Goal: Task Accomplishment & Management: Use online tool/utility

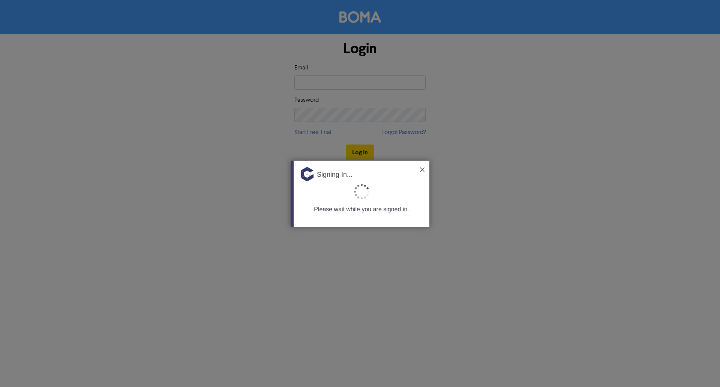
type input "[PERSON_NAME][EMAIL_ADDRESS][DOMAIN_NAME]"
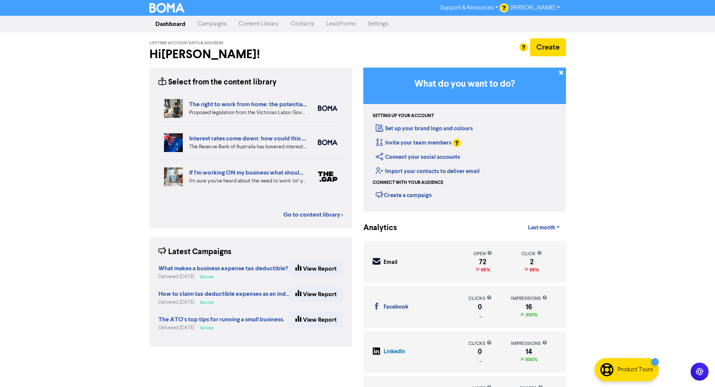
click at [269, 21] on link "Content Library" at bounding box center [259, 24] width 52 height 15
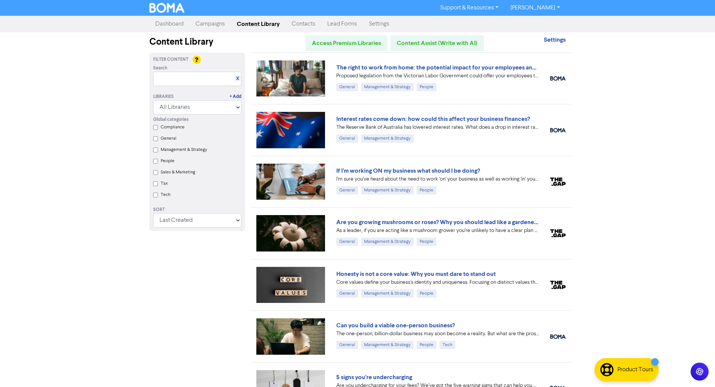
click at [384, 21] on link "Settings" at bounding box center [379, 24] width 32 height 15
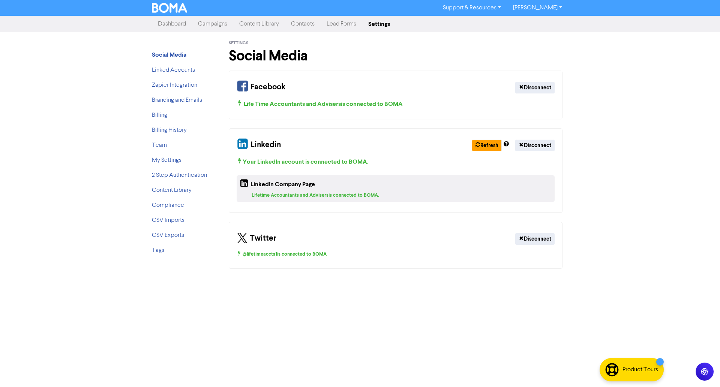
click at [335, 26] on link "Lead Forms" at bounding box center [342, 24] width 42 height 15
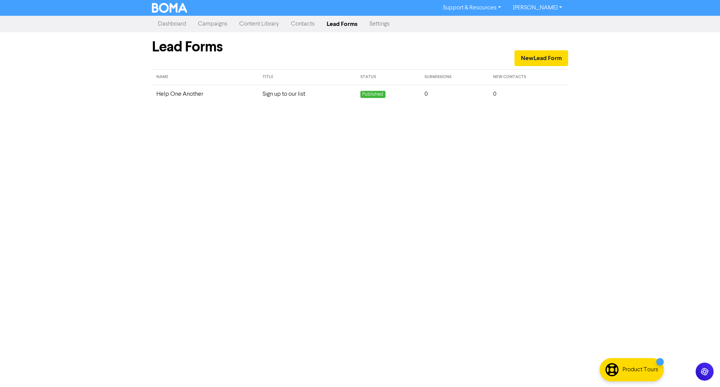
click at [305, 23] on link "Contacts" at bounding box center [303, 24] width 36 height 15
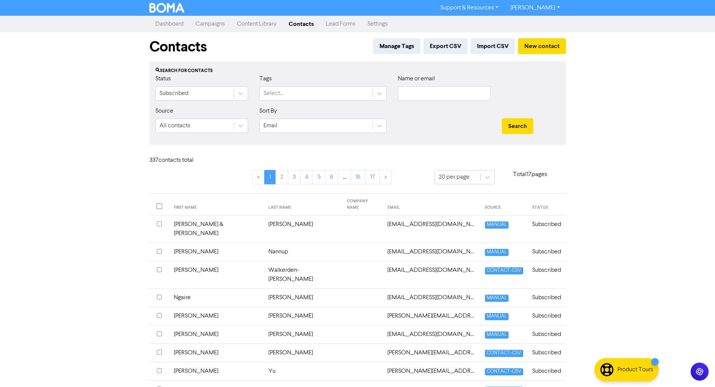
click at [255, 21] on link "Content Library" at bounding box center [257, 24] width 52 height 15
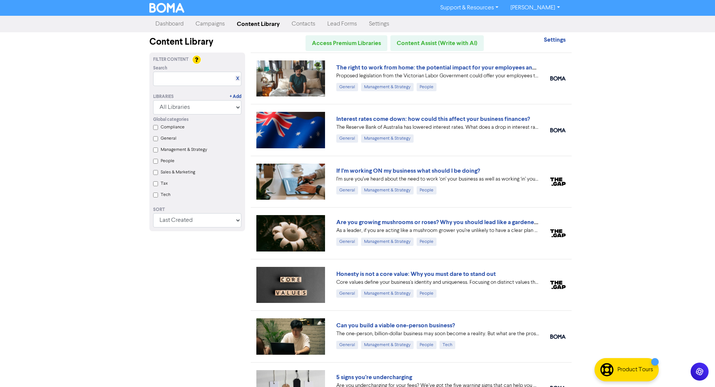
click at [217, 27] on link "Campaigns" at bounding box center [209, 24] width 41 height 15
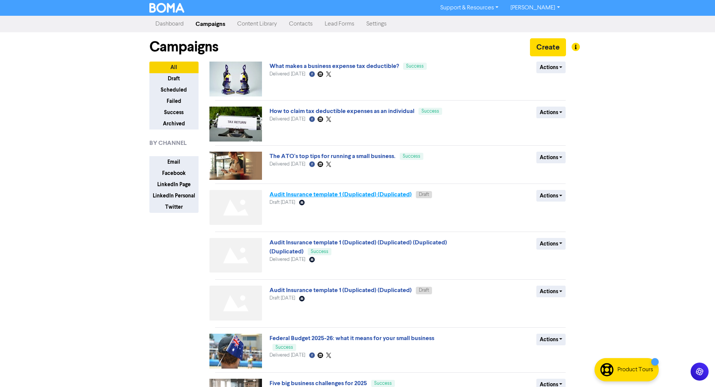
click at [322, 196] on link "Audit Insurance template 1 (Duplicated) (Duplicated)" at bounding box center [340, 195] width 142 height 8
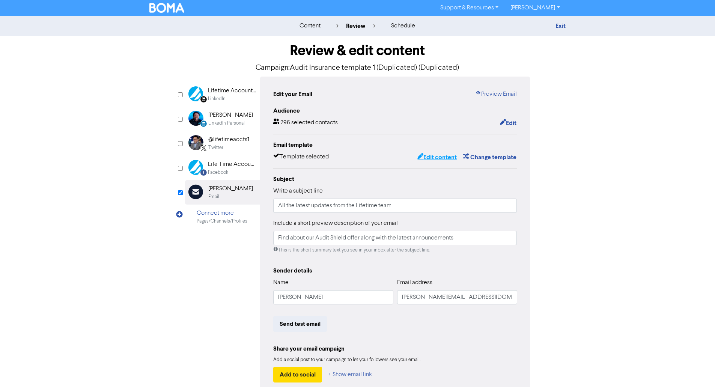
click at [430, 158] on button "Edit content" at bounding box center [437, 157] width 40 height 10
